Goal: Task Accomplishment & Management: Manage account settings

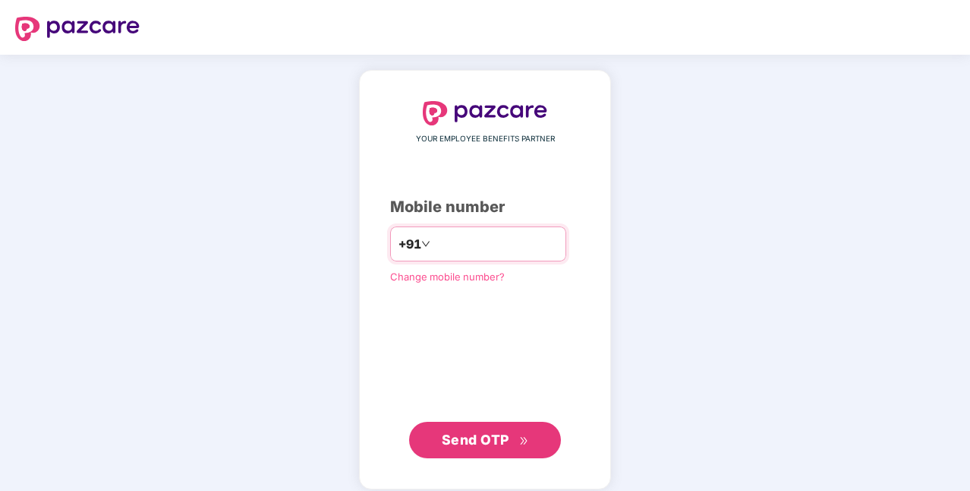
drag, startPoint x: 0, startPoint y: 0, endPoint x: 466, endPoint y: 243, distance: 525.8
click at [466, 243] on input "number" at bounding box center [496, 244] width 125 height 24
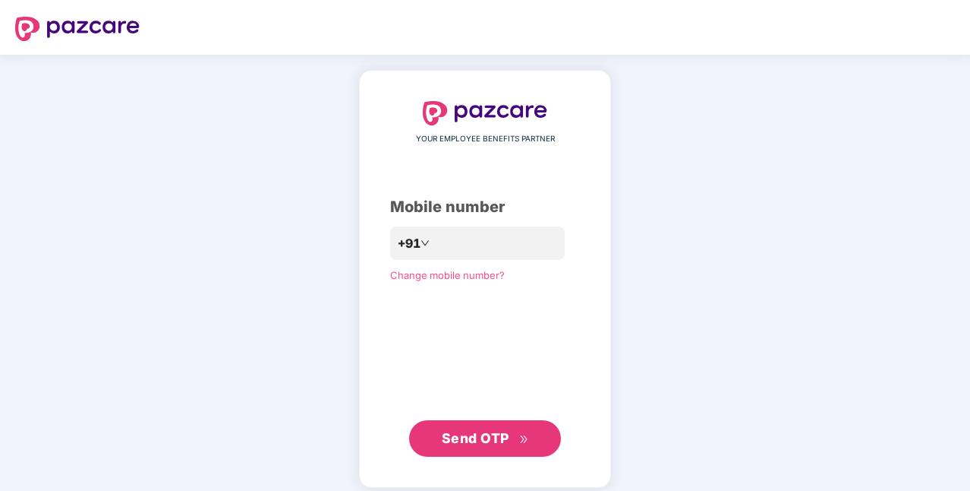
drag, startPoint x: 756, startPoint y: 256, endPoint x: 729, endPoint y: 258, distance: 27.4
click at [757, 257] on div "YOUR EMPLOYEE BENEFITS PARTNER Mobile number +91 Change mobile number? Send OTP" at bounding box center [485, 279] width 970 height 448
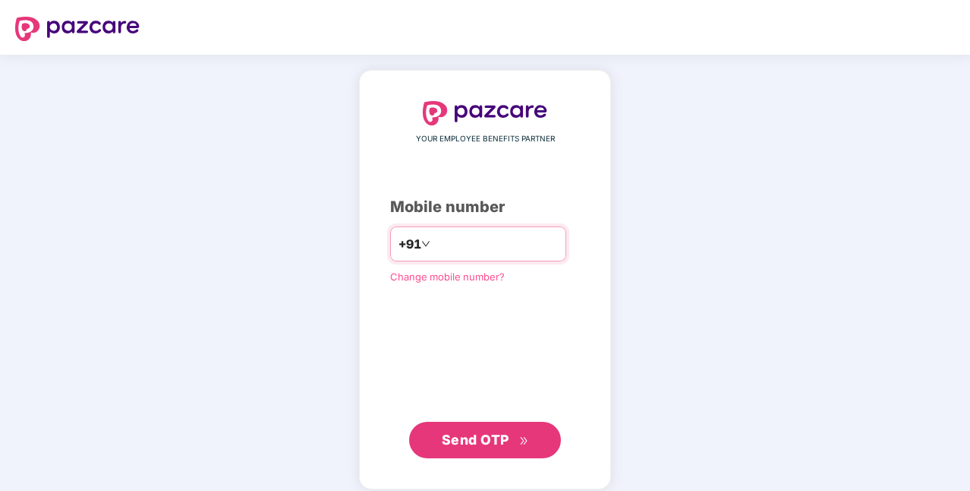
click at [558, 238] on input "number" at bounding box center [496, 244] width 125 height 24
click at [474, 245] on input "number" at bounding box center [496, 244] width 125 height 24
type input "**********"
click at [477, 429] on span "Send OTP" at bounding box center [485, 439] width 87 height 21
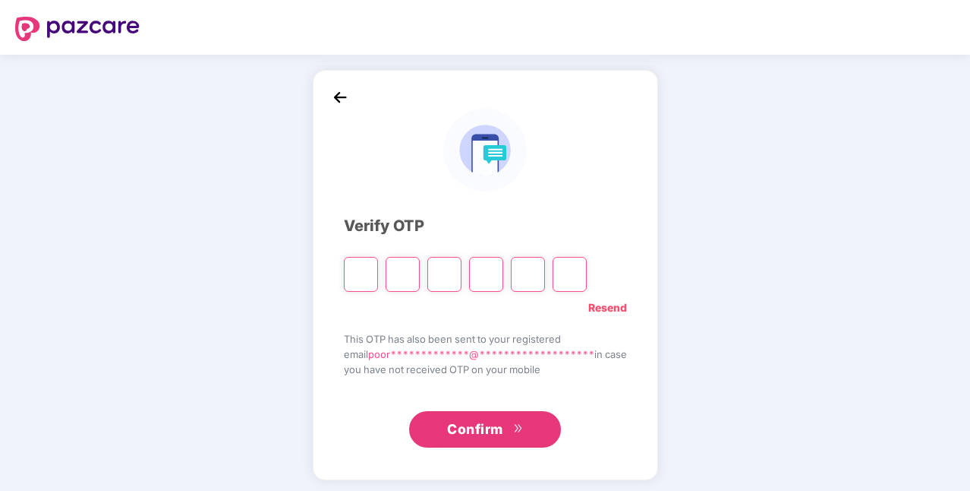
type input "*"
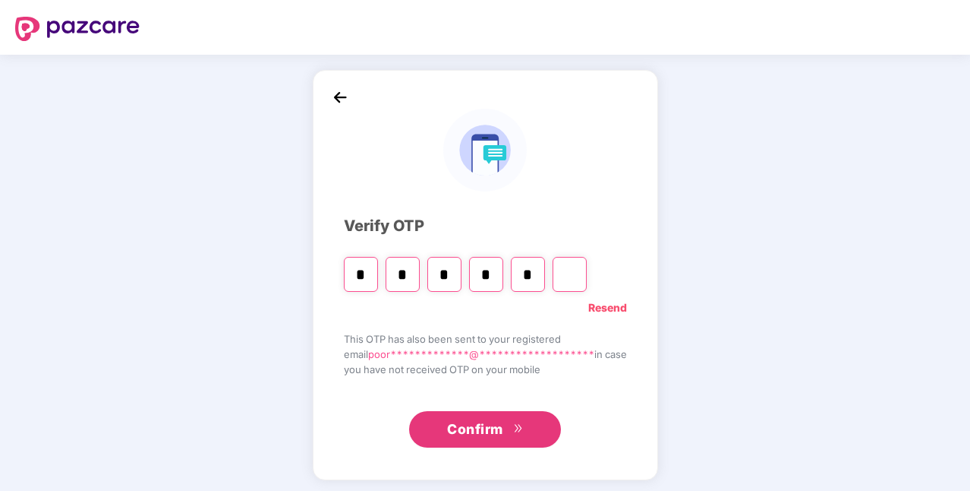
type input "*"
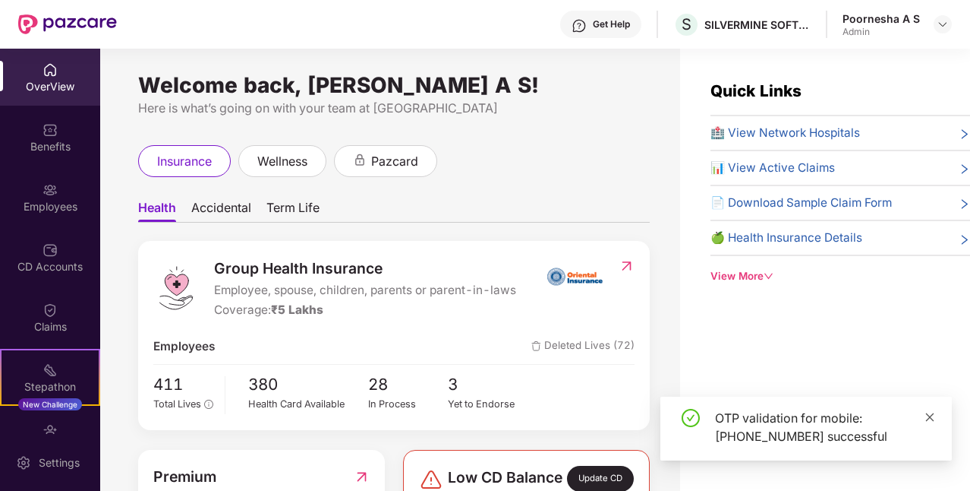
click at [930, 415] on icon "close" at bounding box center [930, 417] width 11 height 11
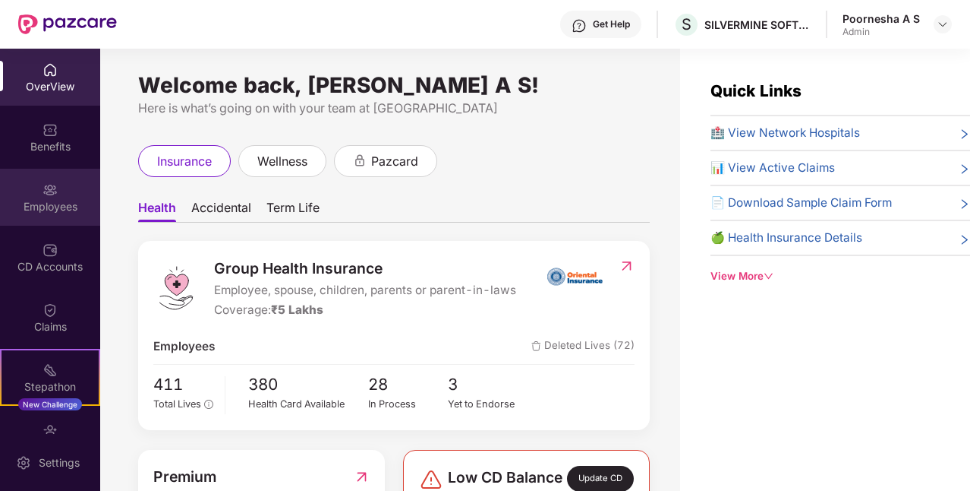
click at [38, 197] on div "Employees" at bounding box center [50, 197] width 100 height 57
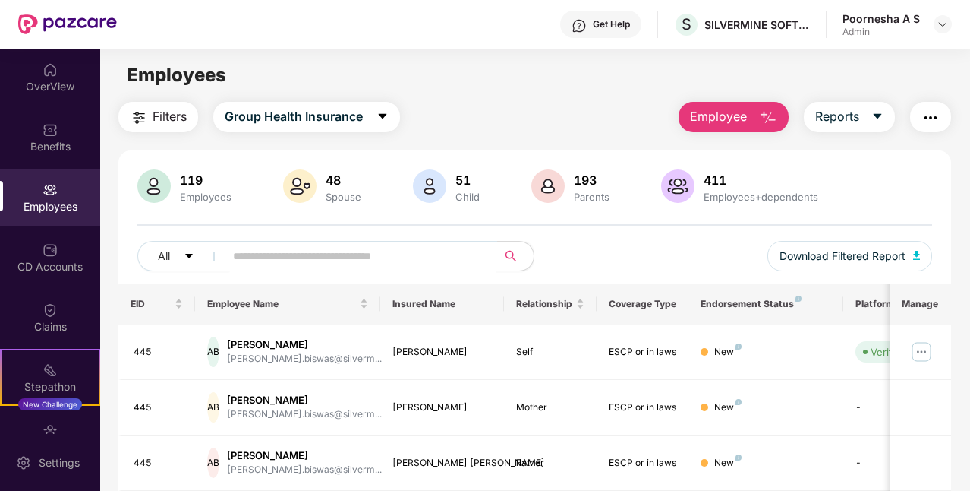
click at [292, 260] on input "text" at bounding box center [355, 256] width 244 height 23
click at [776, 119] on img "button" at bounding box center [768, 118] width 18 height 18
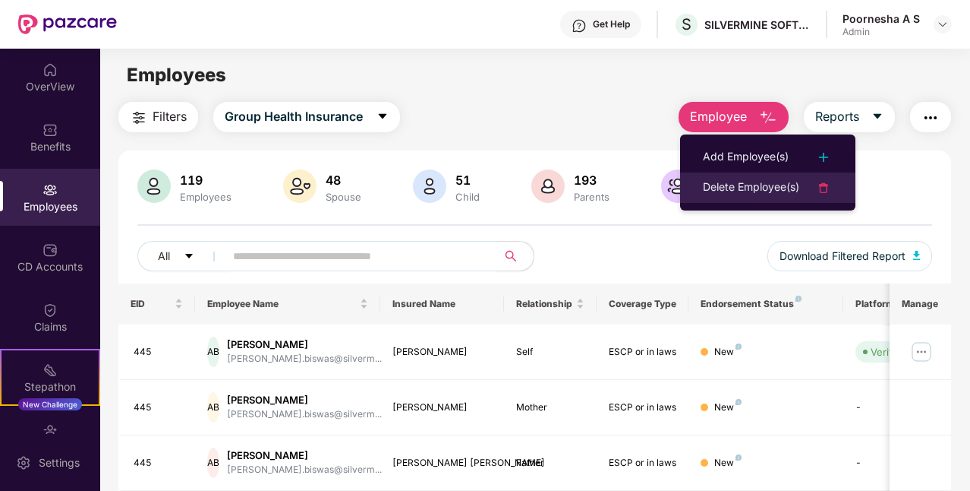
click at [762, 192] on div "Delete Employee(s)" at bounding box center [751, 187] width 96 height 18
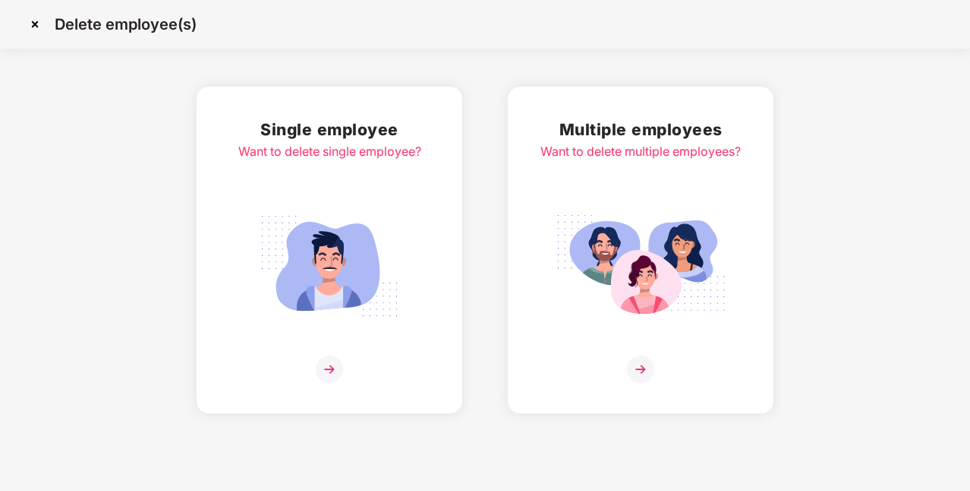
click at [336, 375] on img at bounding box center [329, 368] width 27 height 27
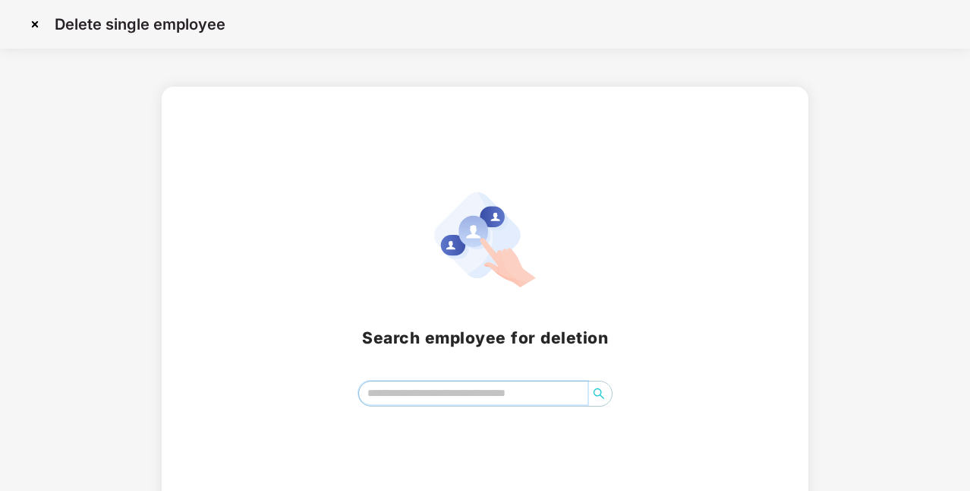
click at [440, 399] on input "search" at bounding box center [473, 392] width 229 height 23
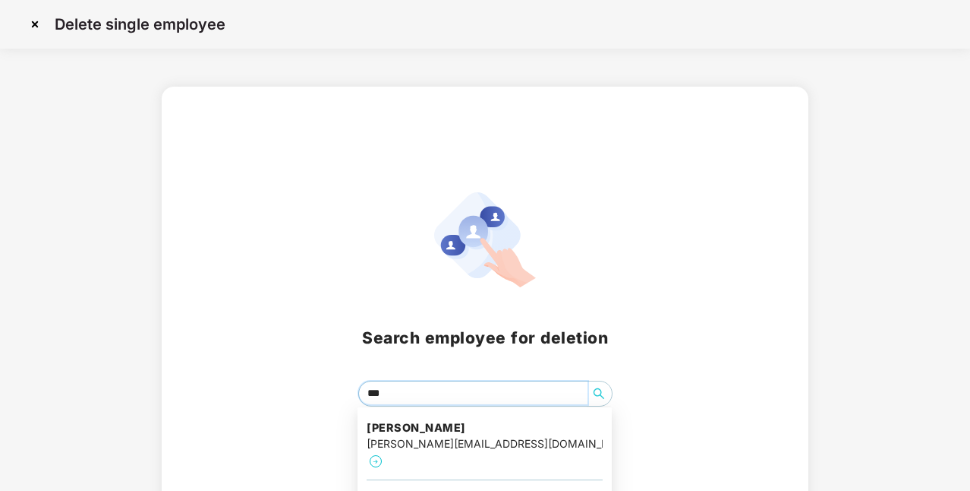
type input "****"
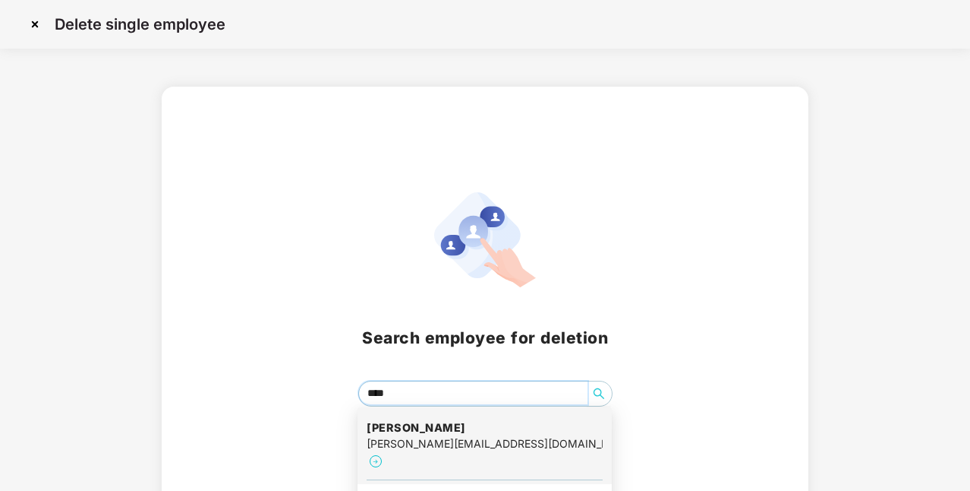
click at [440, 435] on div "[PERSON_NAME][EMAIL_ADDRESS][DOMAIN_NAME]" at bounding box center [485, 443] width 236 height 17
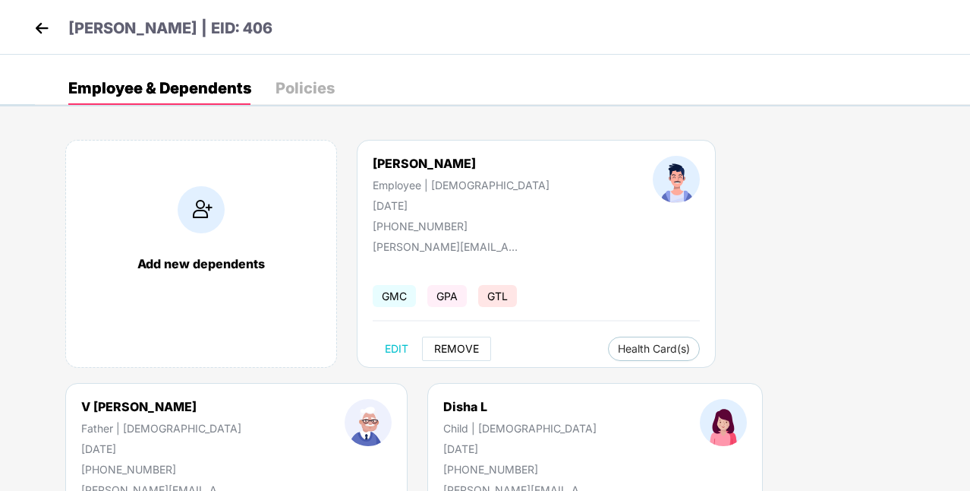
click at [459, 346] on span "REMOVE" at bounding box center [456, 348] width 45 height 12
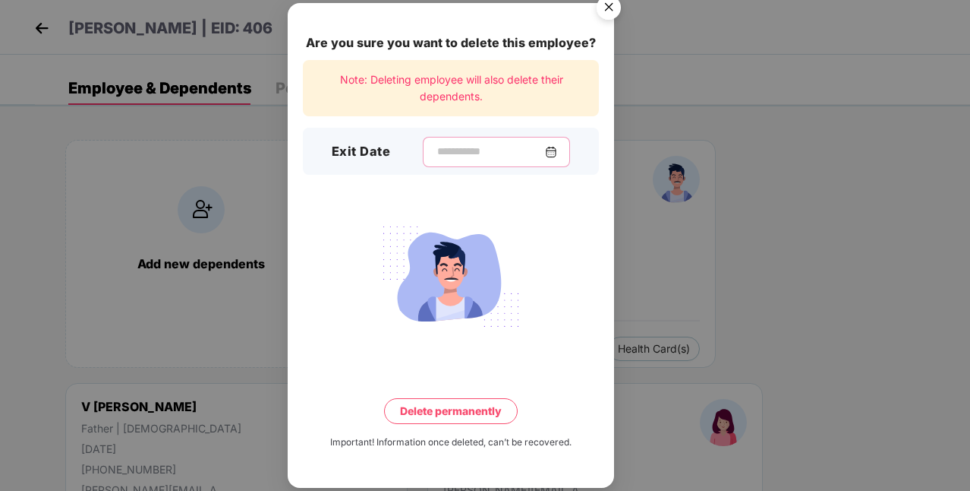
click at [495, 150] on input at bounding box center [490, 152] width 109 height 16
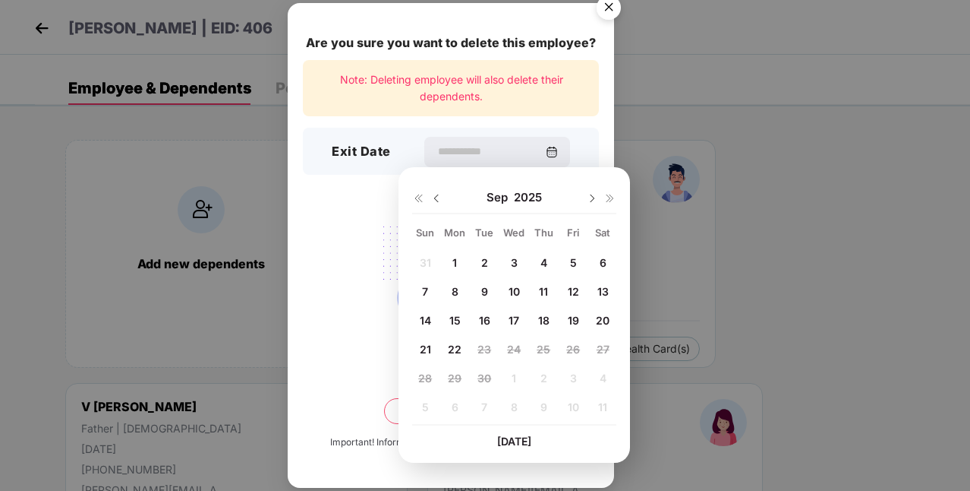
click at [513, 314] on span "17" at bounding box center [514, 320] width 11 height 13
type input "**********"
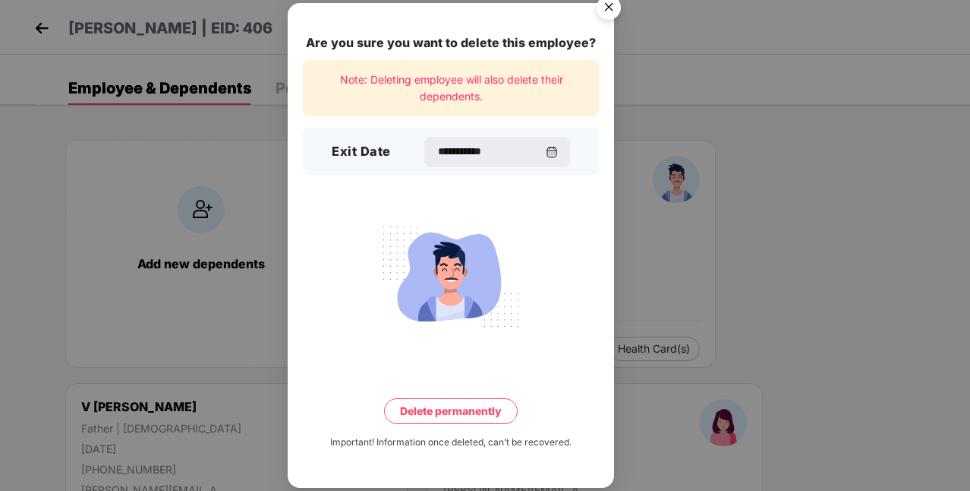
click at [456, 412] on button "Delete permanently" at bounding box center [451, 411] width 134 height 26
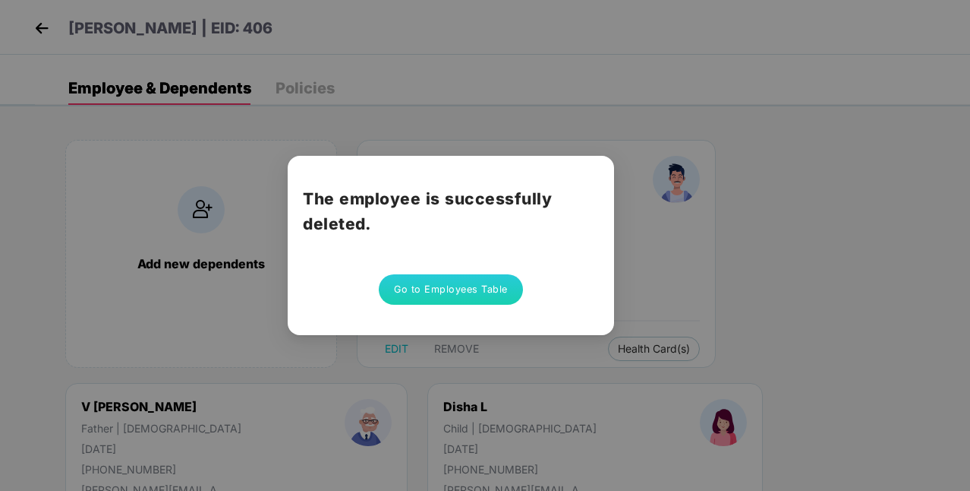
click at [509, 137] on div "The employee is successfully deleted. Go to Employees Table" at bounding box center [485, 245] width 970 height 491
click at [465, 283] on button "Go to Employees Table" at bounding box center [451, 289] width 144 height 30
